Goal: Task Accomplishment & Management: Use online tool/utility

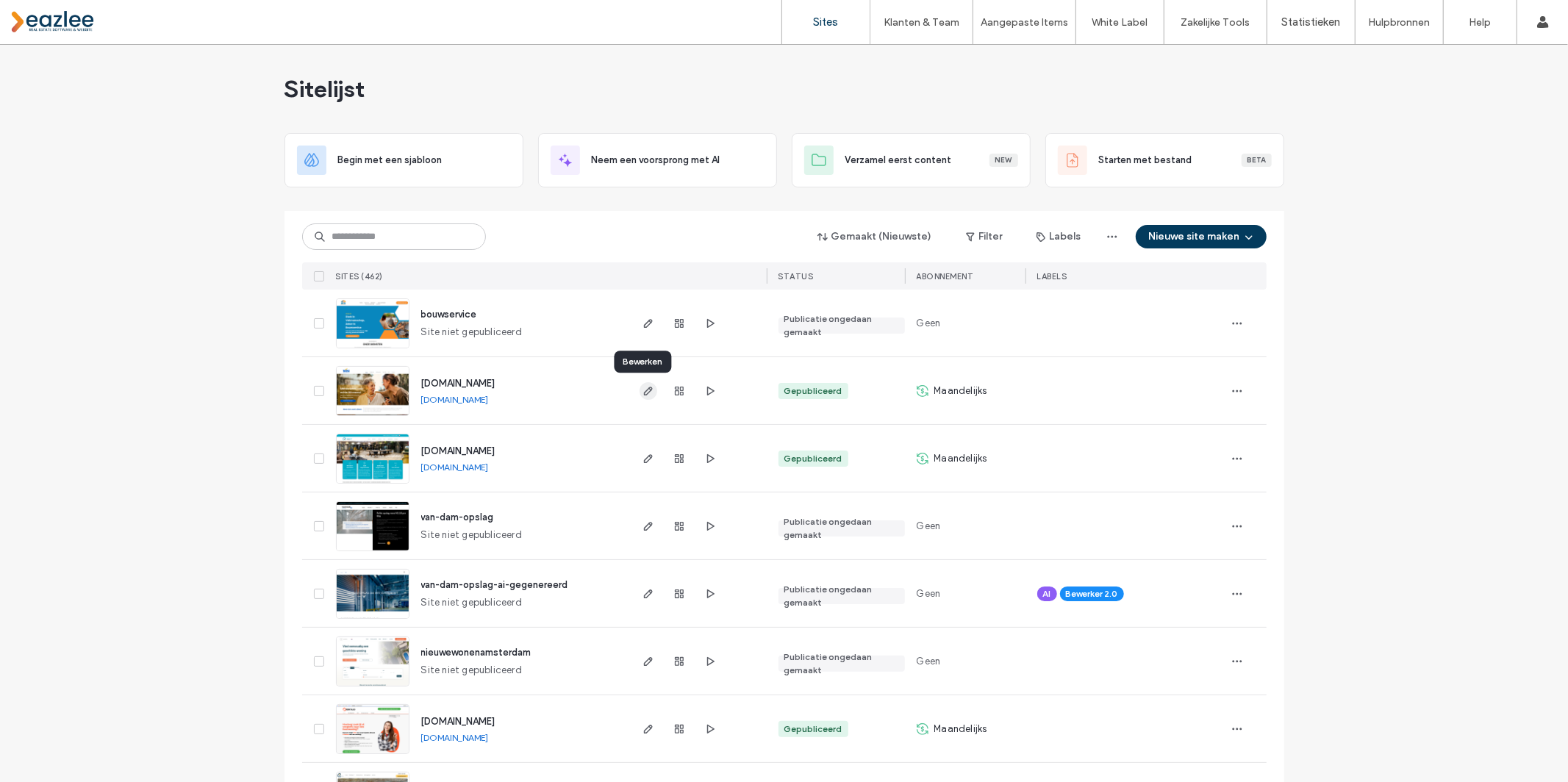
click at [644, 392] on use "button" at bounding box center [648, 391] width 9 height 9
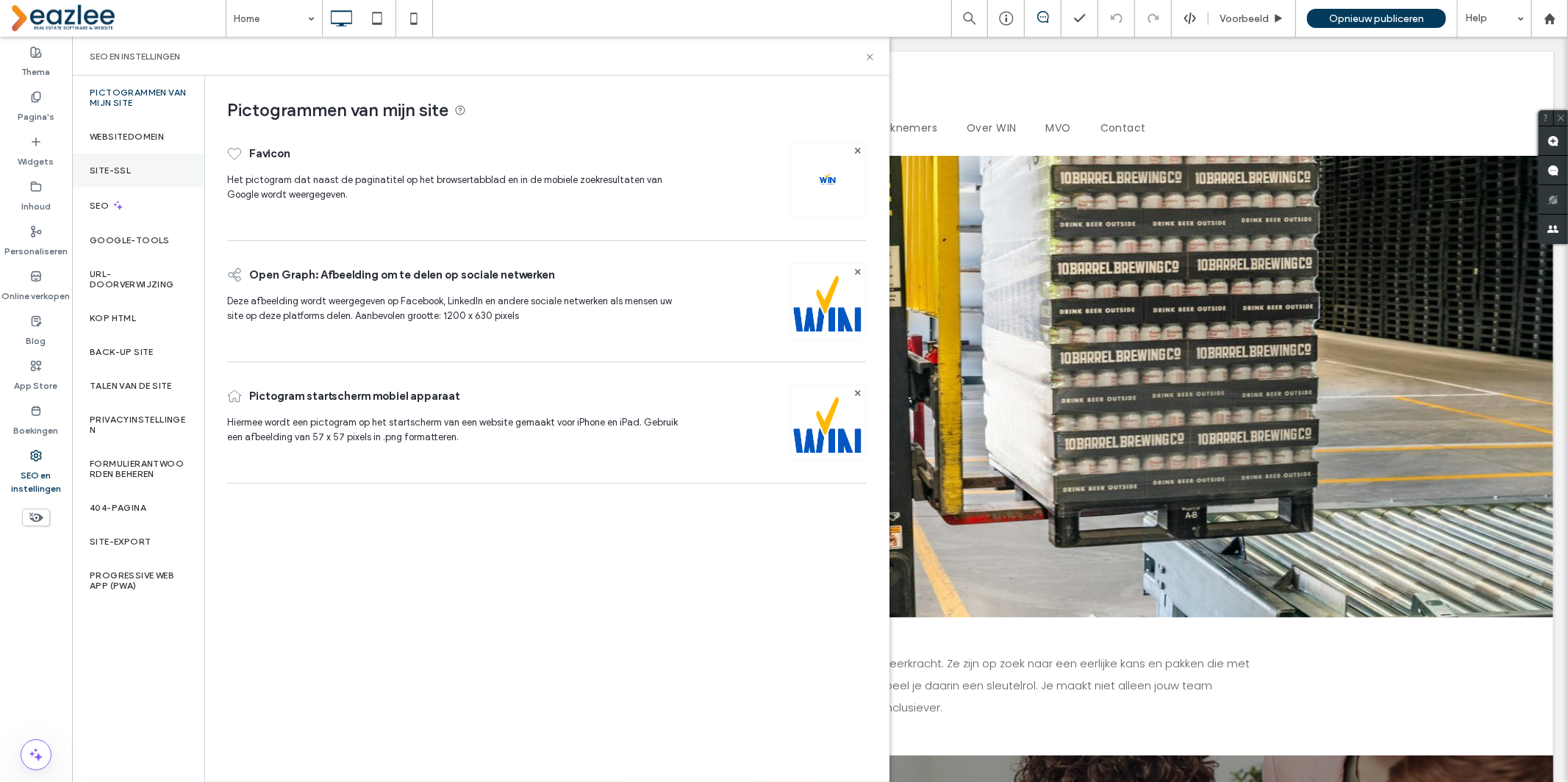
click at [114, 170] on label "Site-SSL" at bounding box center [110, 170] width 41 height 10
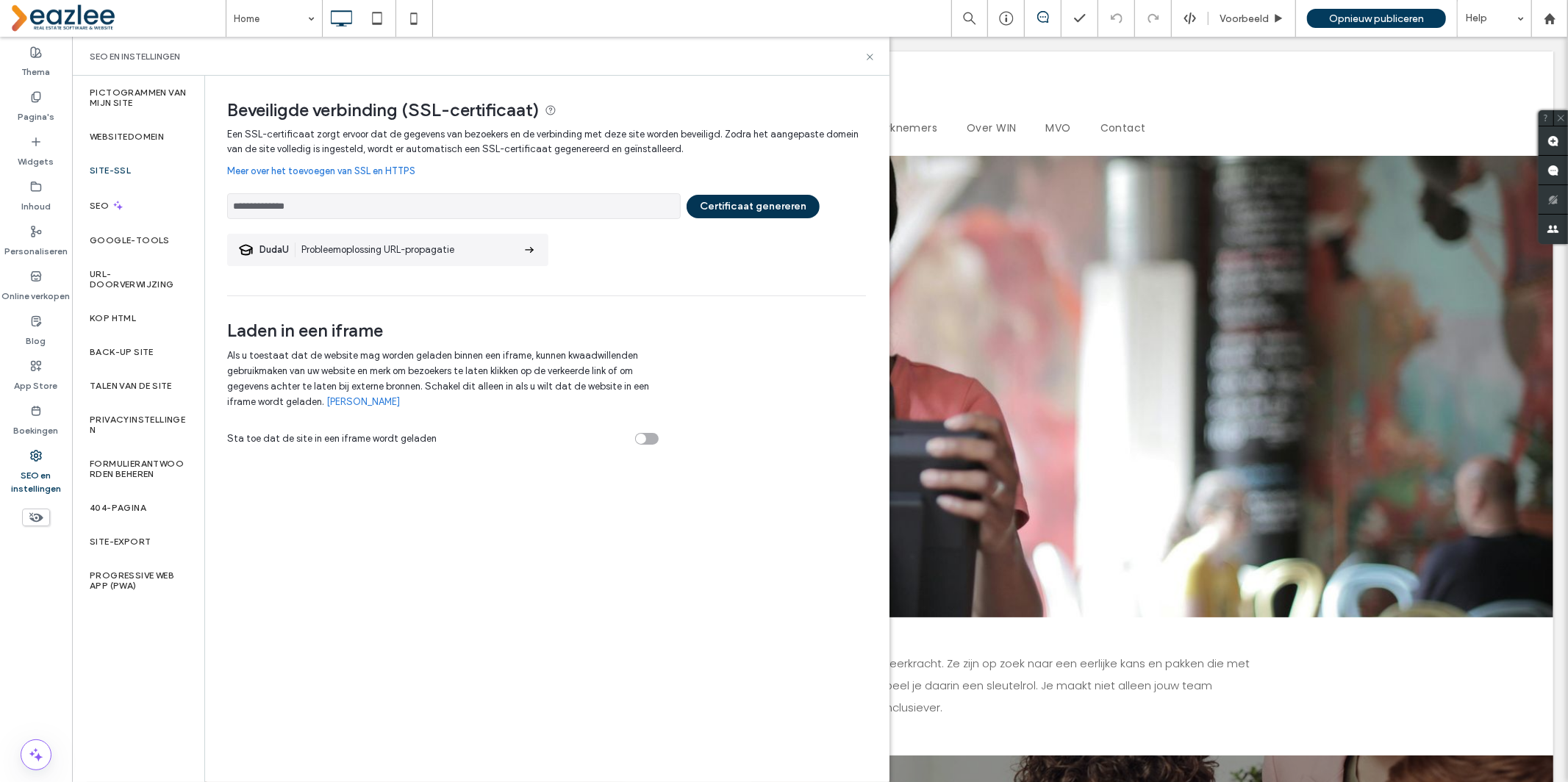
click at [779, 210] on button "Certificaat genereren" at bounding box center [753, 206] width 133 height 24
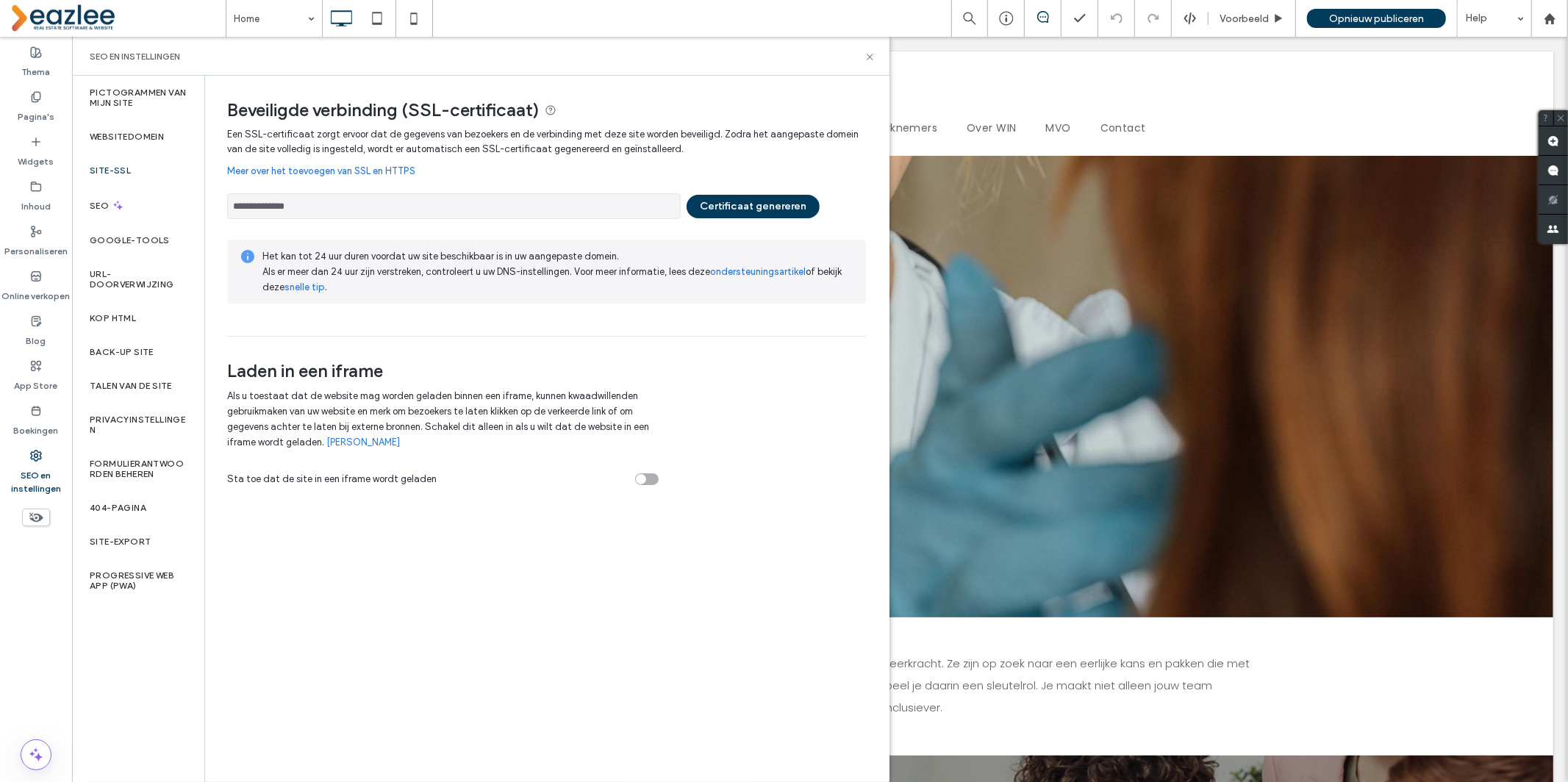
click at [644, 343] on div "Laden in een iframe Als u toestaat dat de website mag worden geladen binnen een…" at bounding box center [448, 411] width 443 height 150
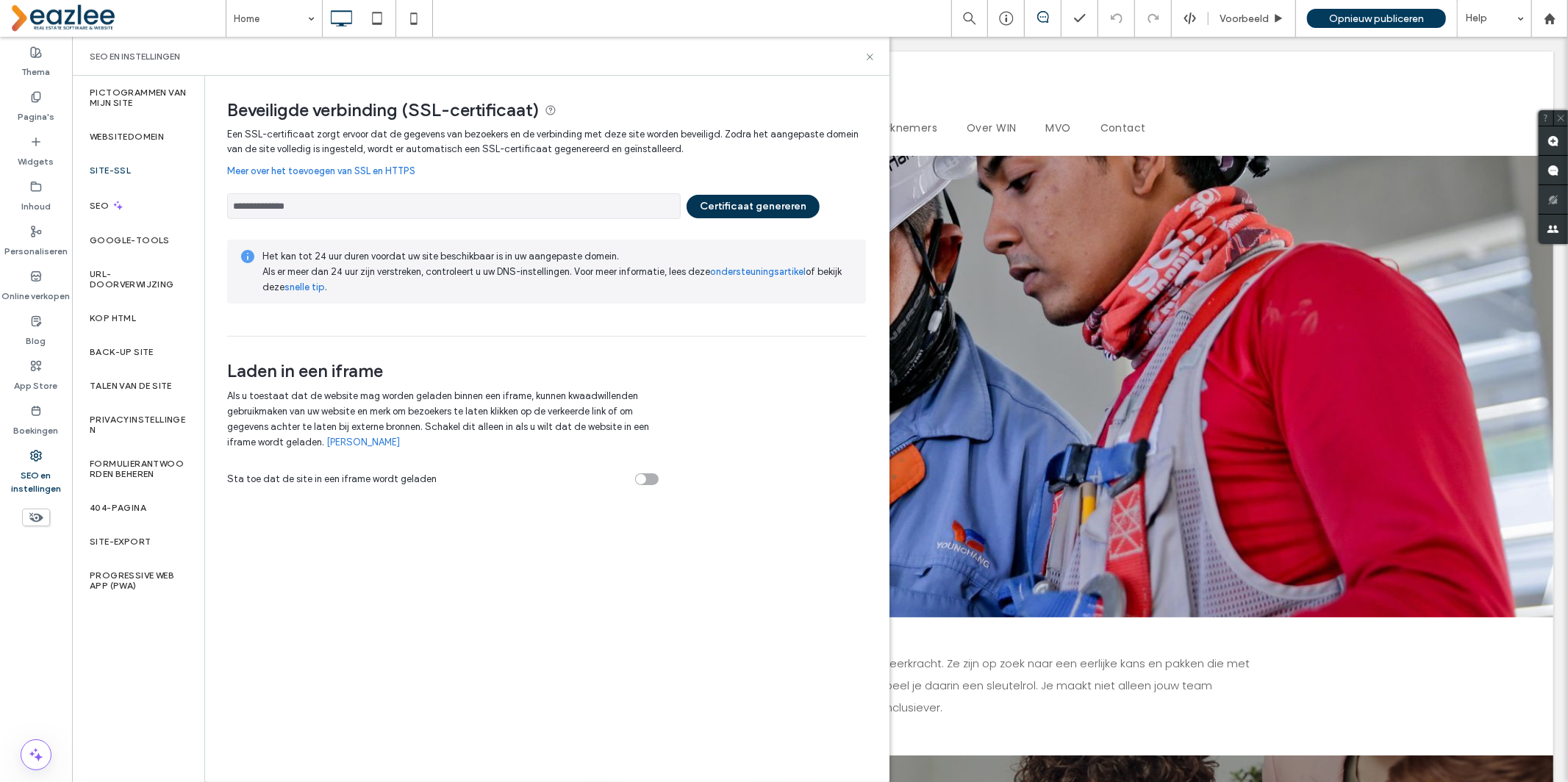
click at [750, 196] on button "Certificaat genereren" at bounding box center [753, 206] width 133 height 24
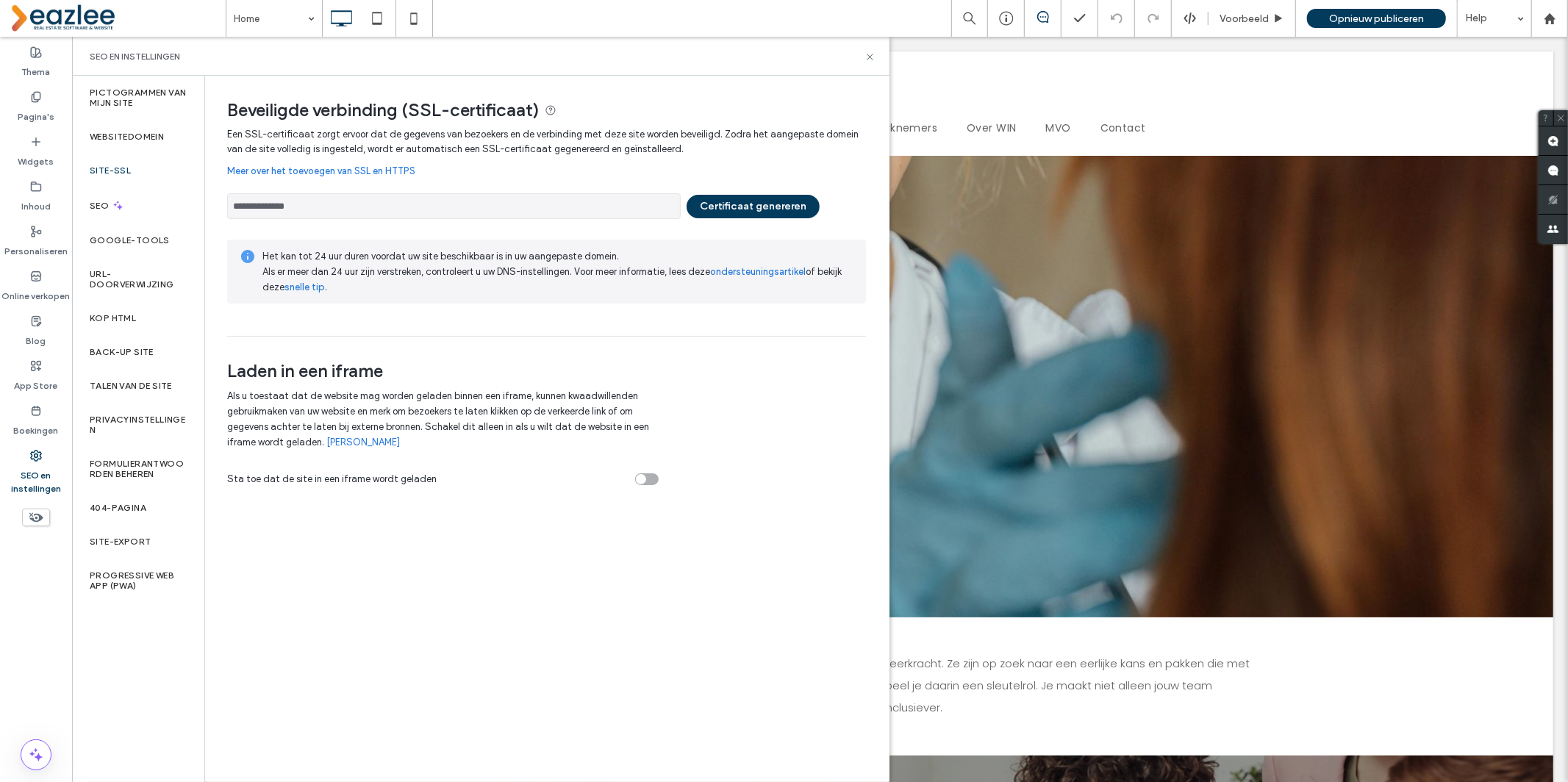
click at [759, 190] on div "**********" at bounding box center [546, 203] width 639 height 33
click at [754, 206] on button "Certificaat genereren" at bounding box center [753, 206] width 133 height 24
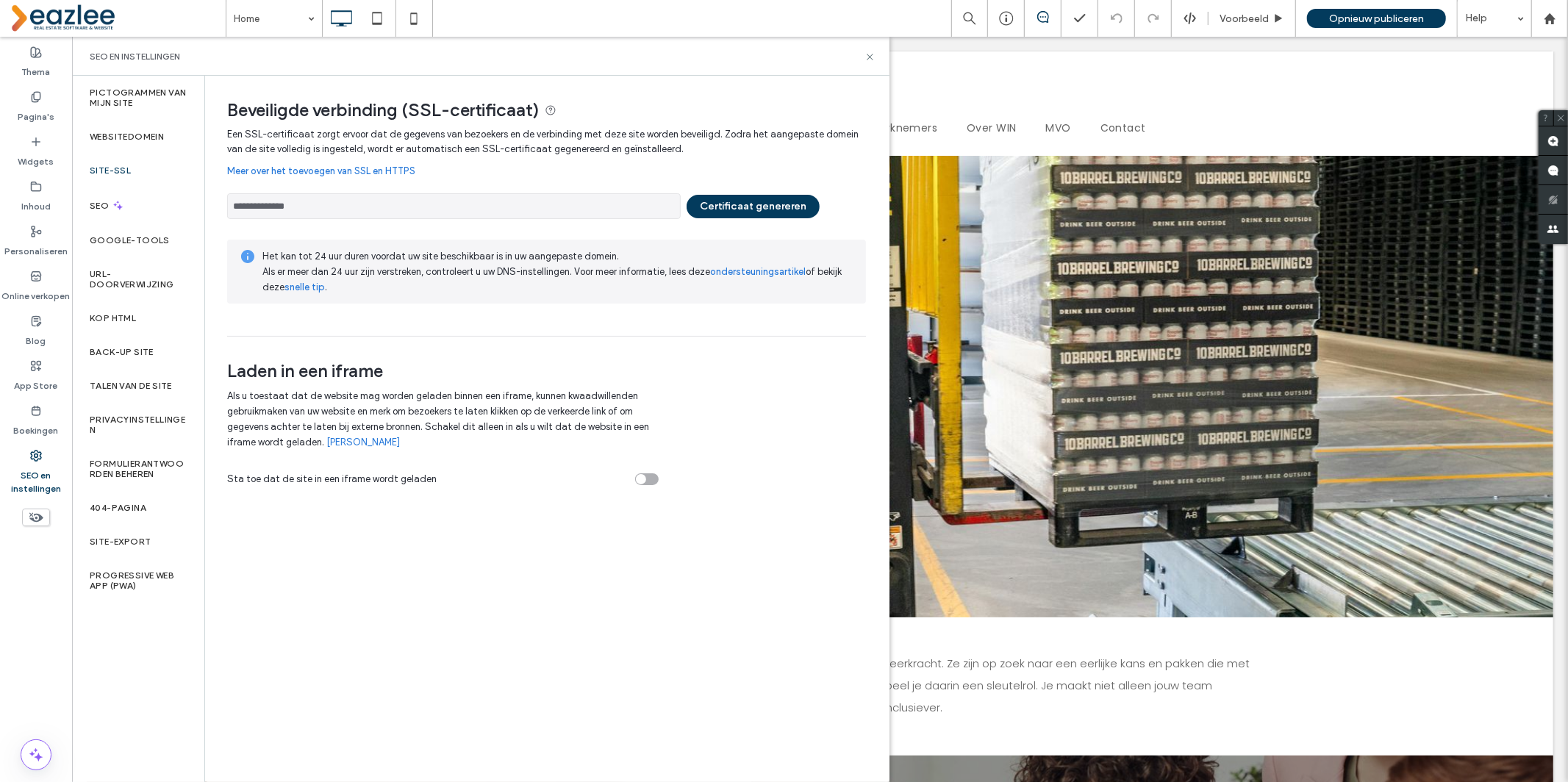
click at [722, 218] on div "**********" at bounding box center [546, 203] width 639 height 33
click at [724, 217] on button "Certificaat genereren" at bounding box center [753, 206] width 133 height 24
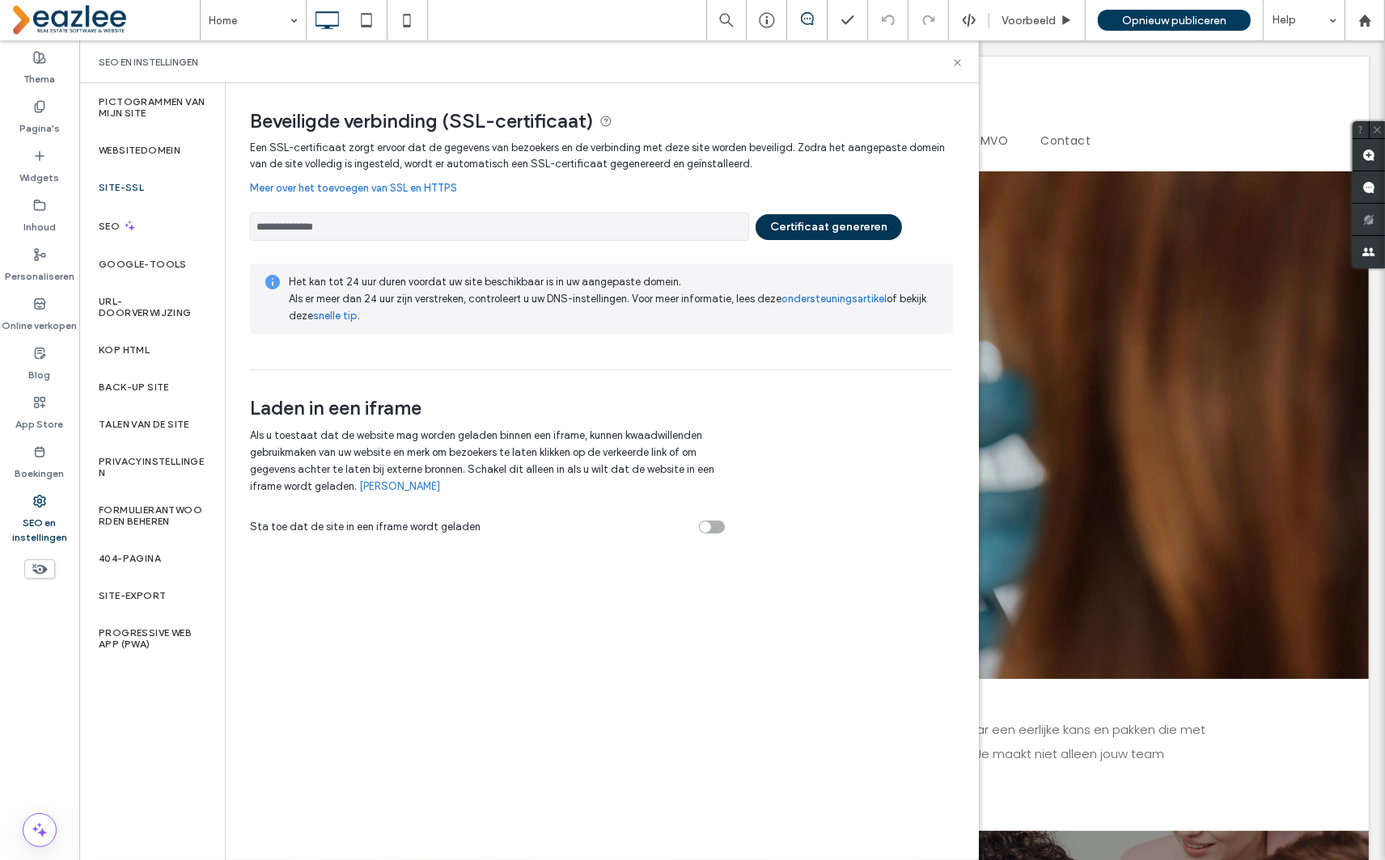
click at [860, 222] on button "Certificaat genereren" at bounding box center [828, 227] width 146 height 26
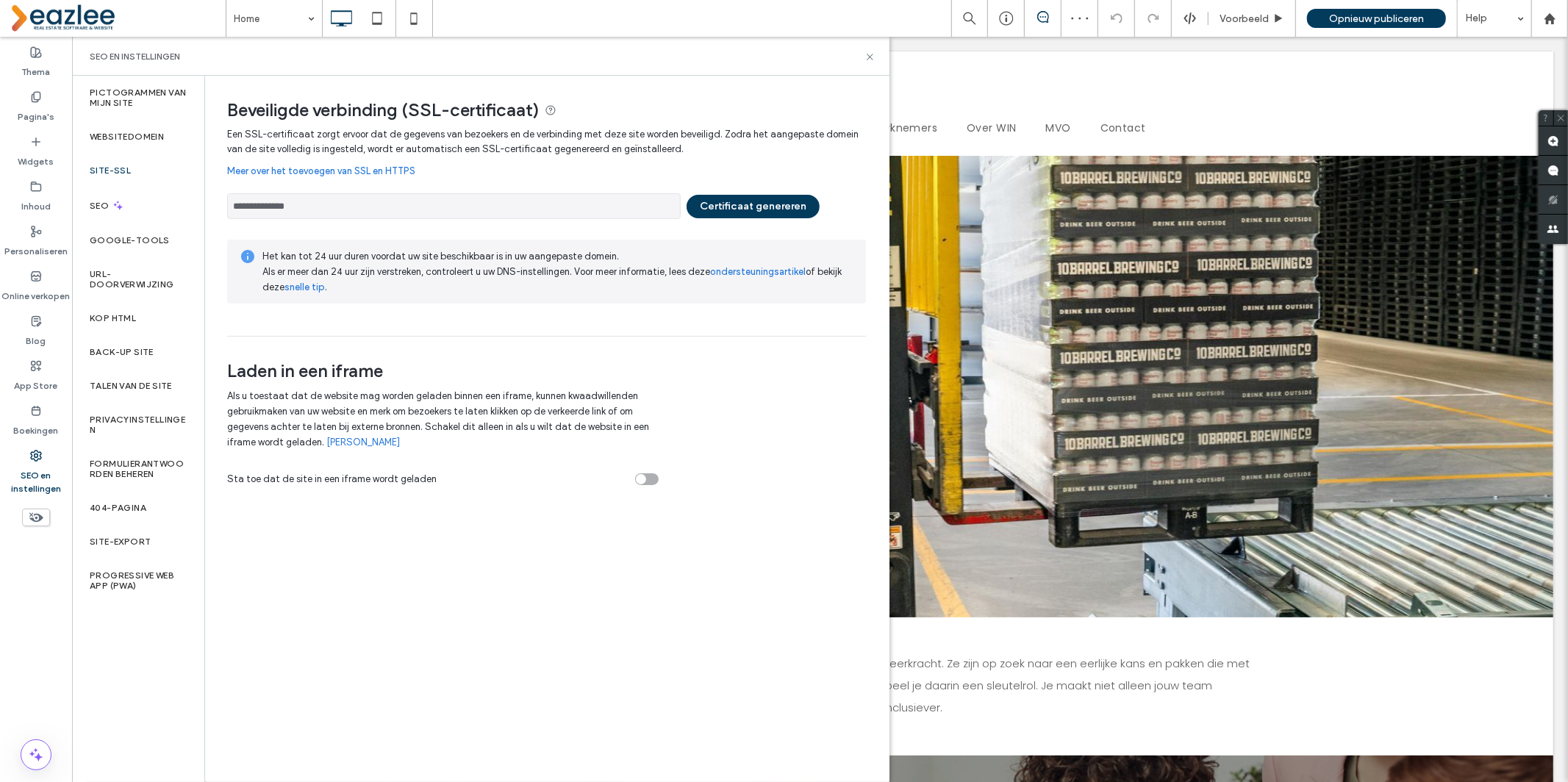
click at [749, 206] on button "Certificaat genereren" at bounding box center [753, 206] width 133 height 24
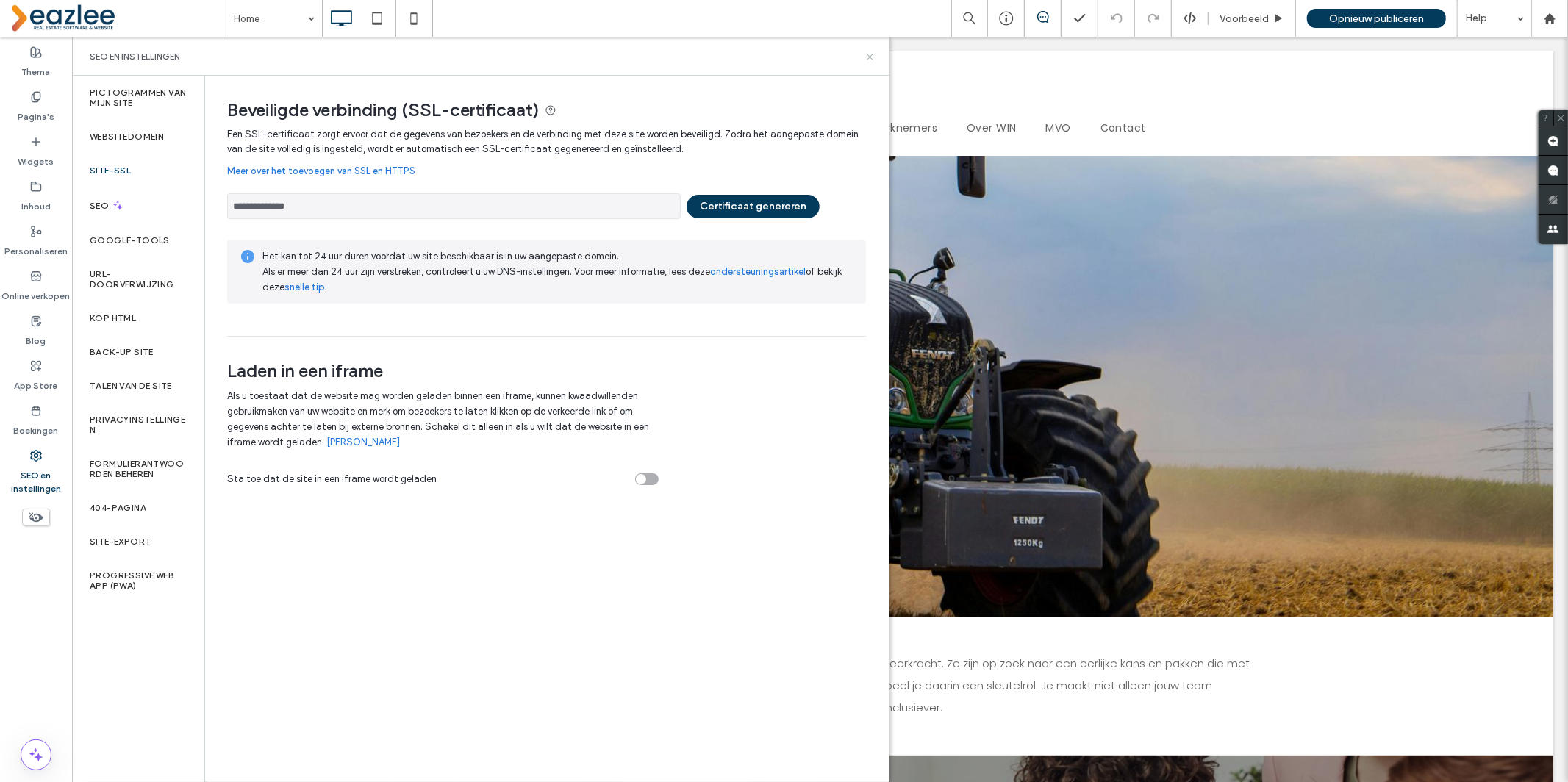
click at [869, 55] on icon at bounding box center [870, 57] width 11 height 11
